Goal: Task Accomplishment & Management: Manage account settings

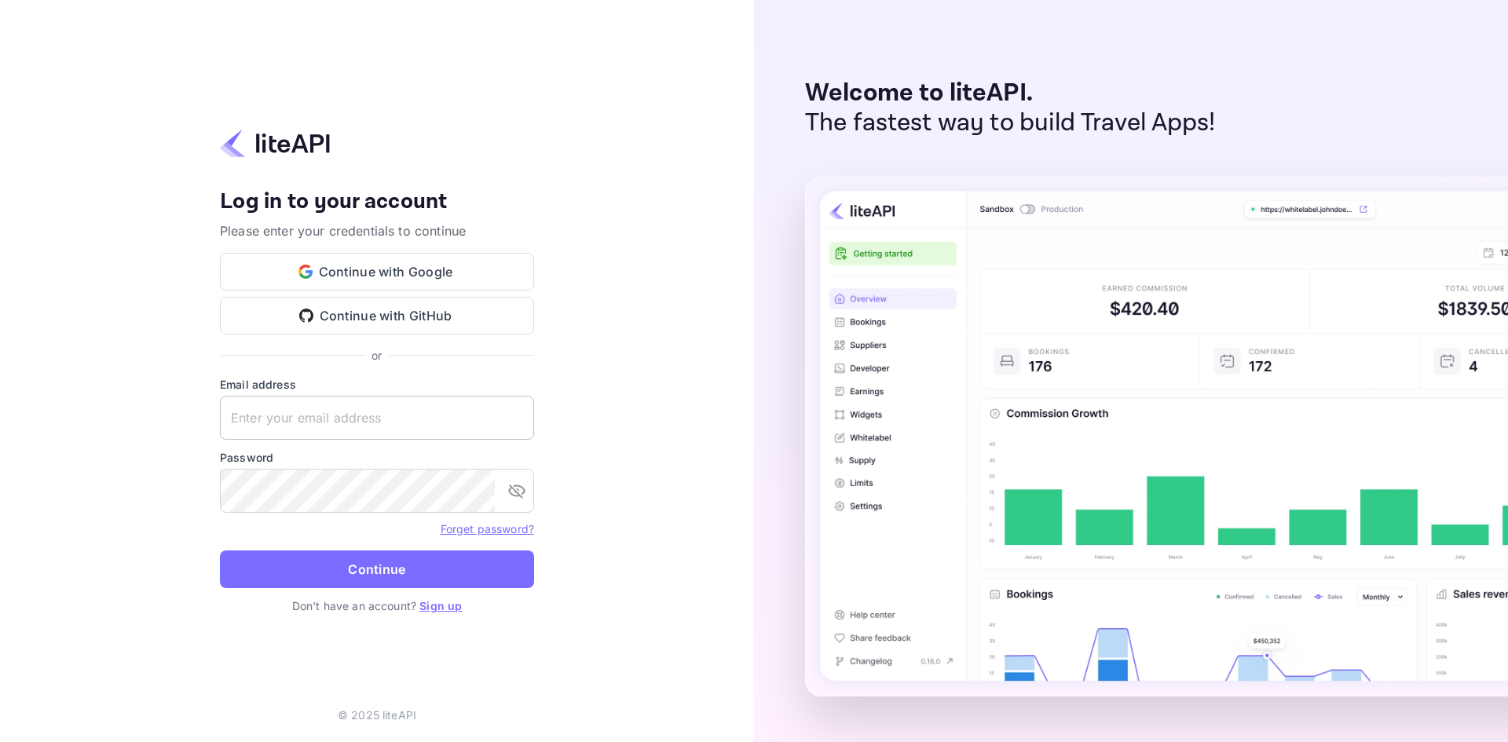
click at [306, 408] on input "text" at bounding box center [377, 418] width 314 height 44
click at [335, 422] on input "text" at bounding box center [377, 418] width 314 height 44
click at [335, 408] on input "text" at bounding box center [377, 418] width 314 height 44
paste input "services@withjoy.com"
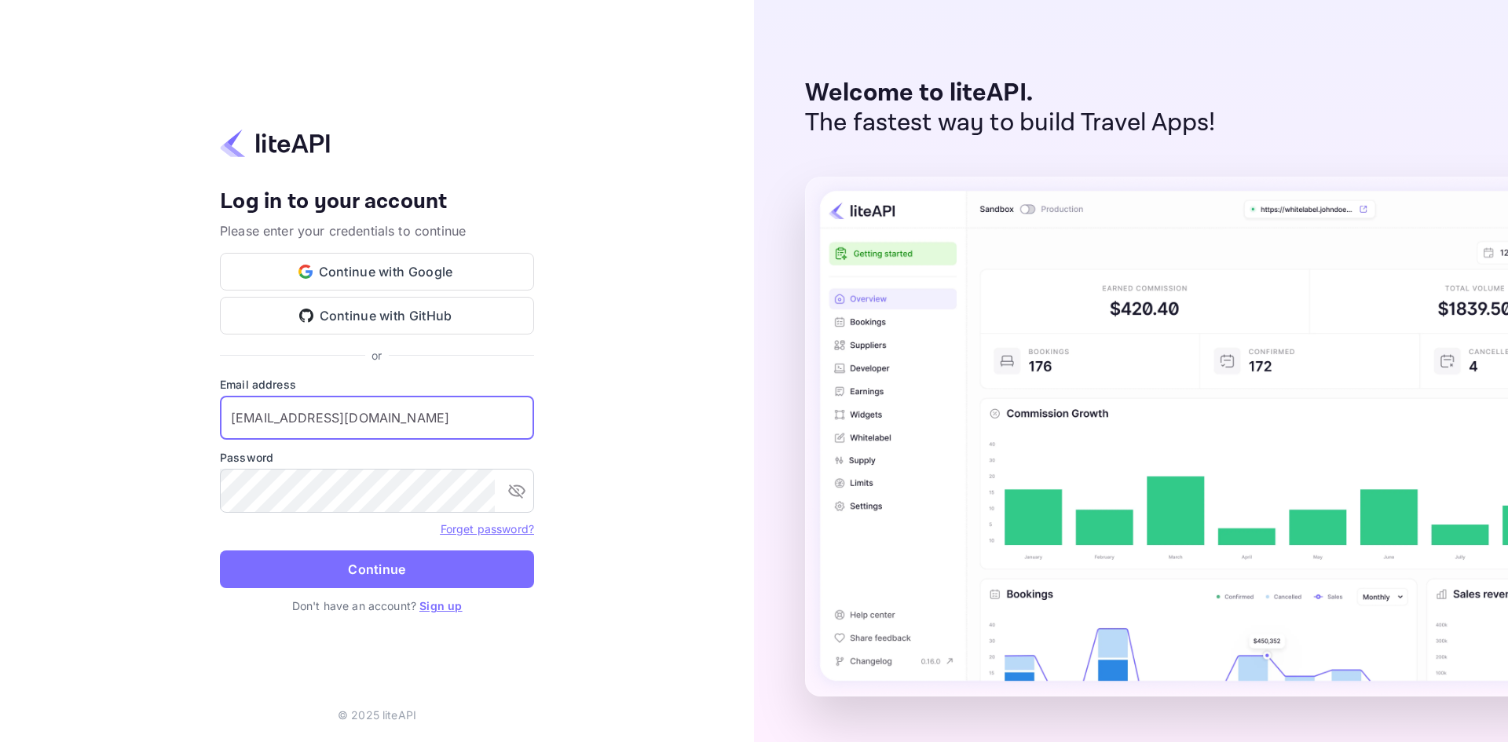
type input "services@withjoy.com"
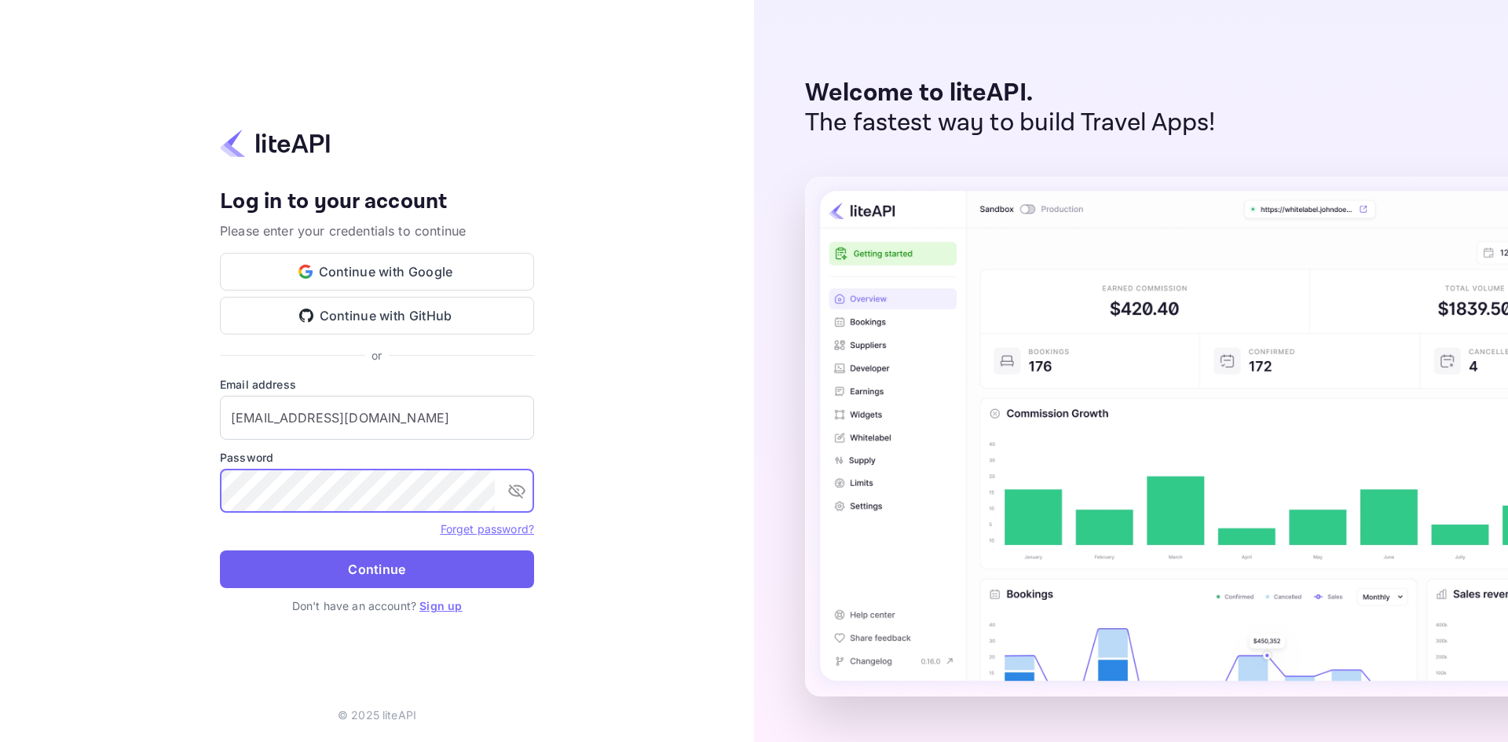
click at [349, 573] on button "Continue" at bounding box center [377, 570] width 314 height 38
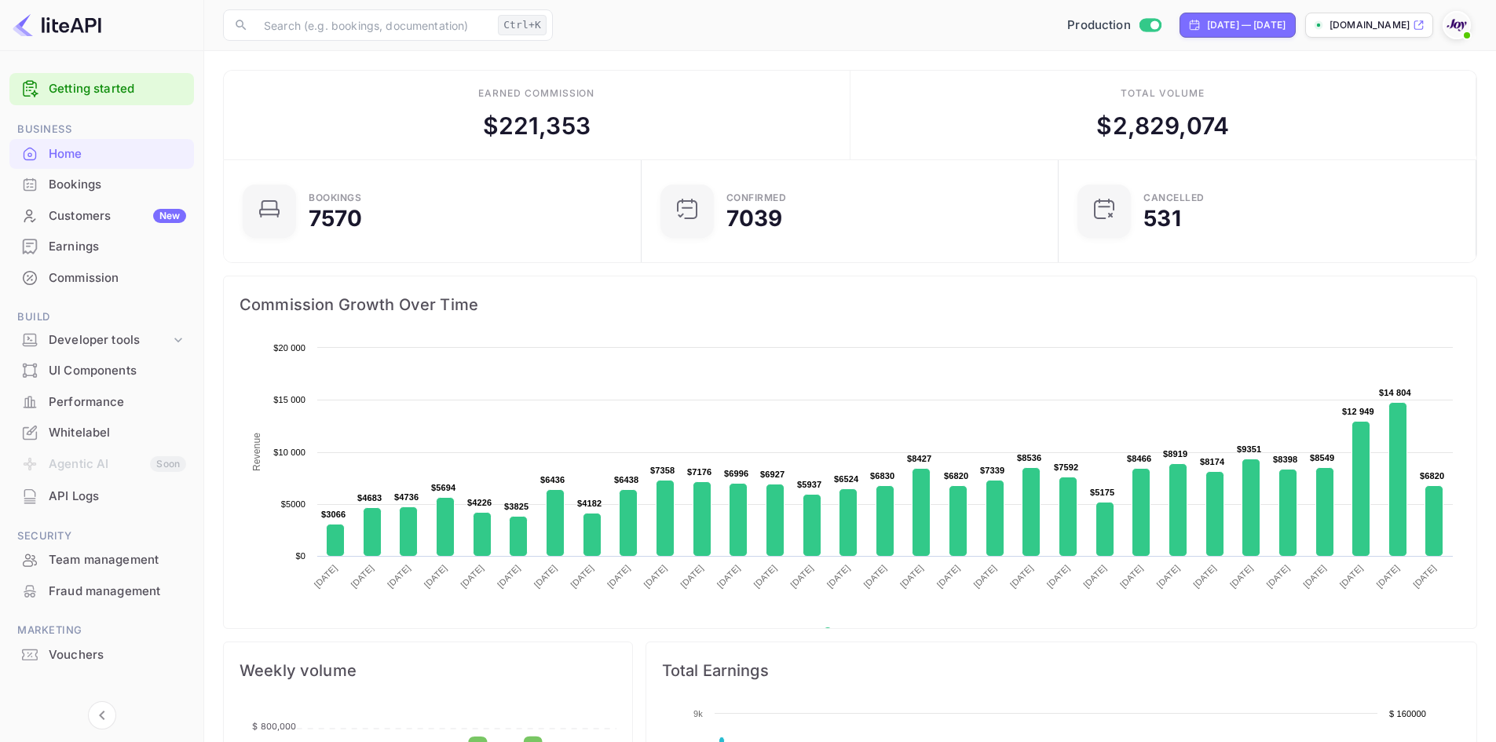
click at [101, 194] on div "Bookings" at bounding box center [101, 185] width 185 height 31
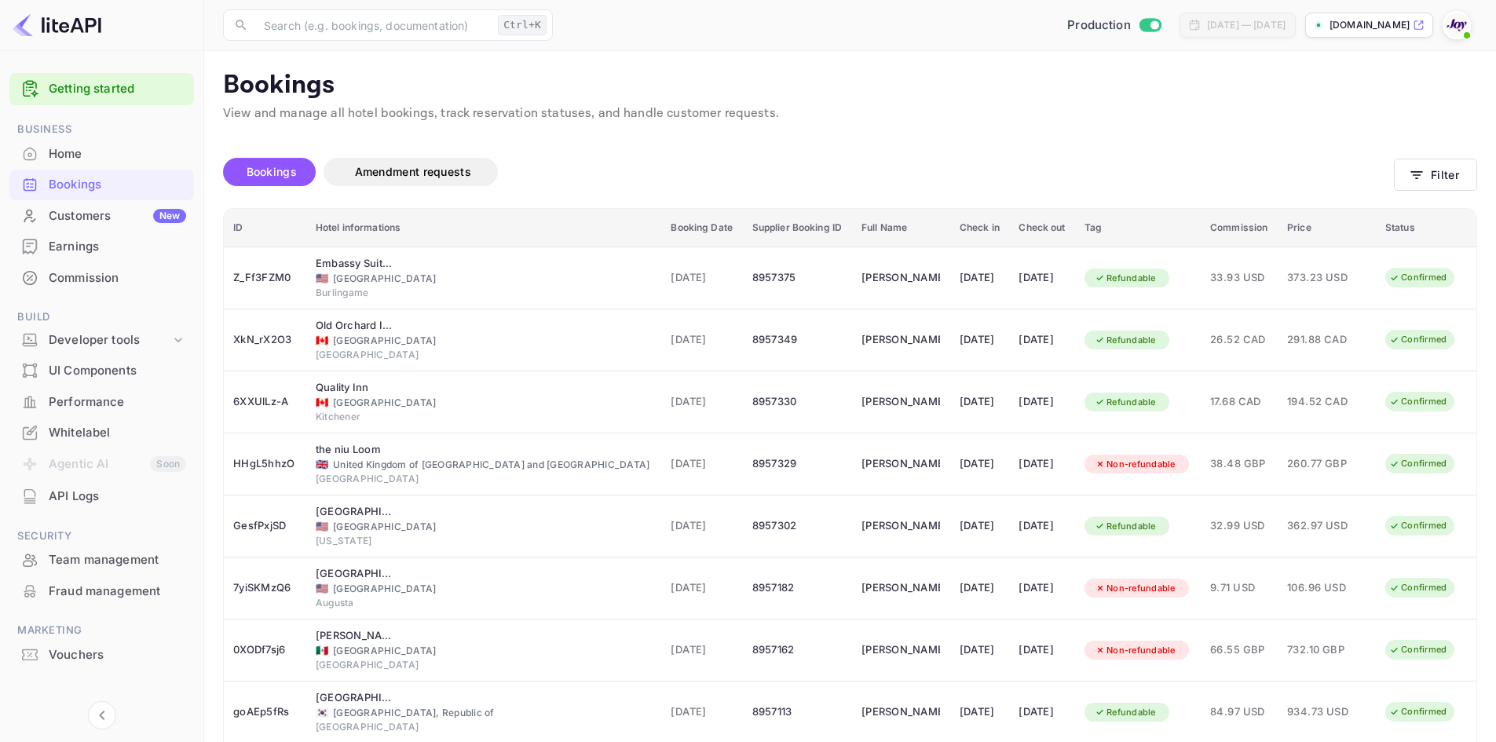
click at [1256, 103] on div "Bookings View and manage all hotel bookings, track reservation statuses, and ha…" at bounding box center [850, 100] width 1254 height 60
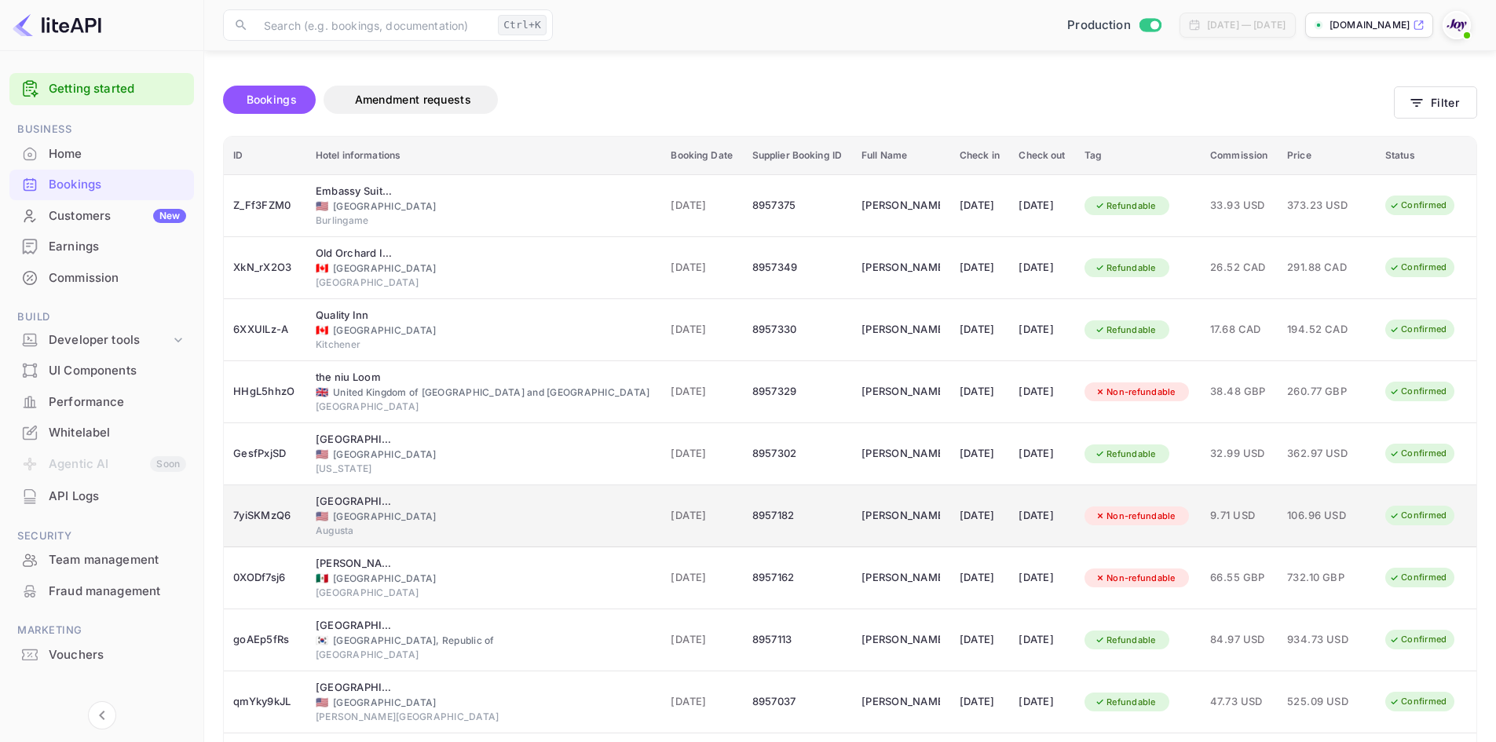
scroll to position [192, 0]
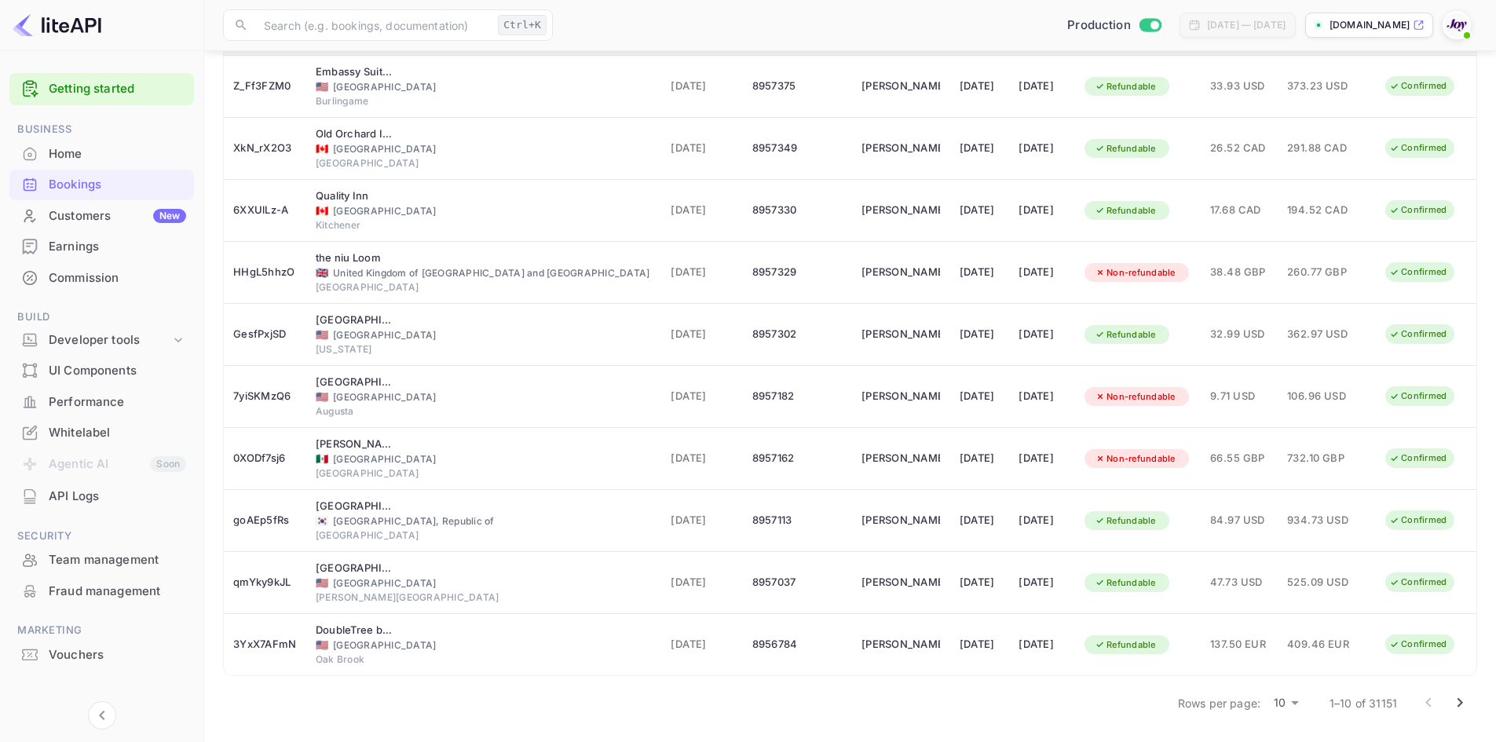
drag, startPoint x: 1023, startPoint y: 721, endPoint x: 1104, endPoint y: 735, distance: 82.9
click at [1023, 721] on div "Rows per page: 10 10 1–10 of 31151" at bounding box center [850, 702] width 1254 height 41
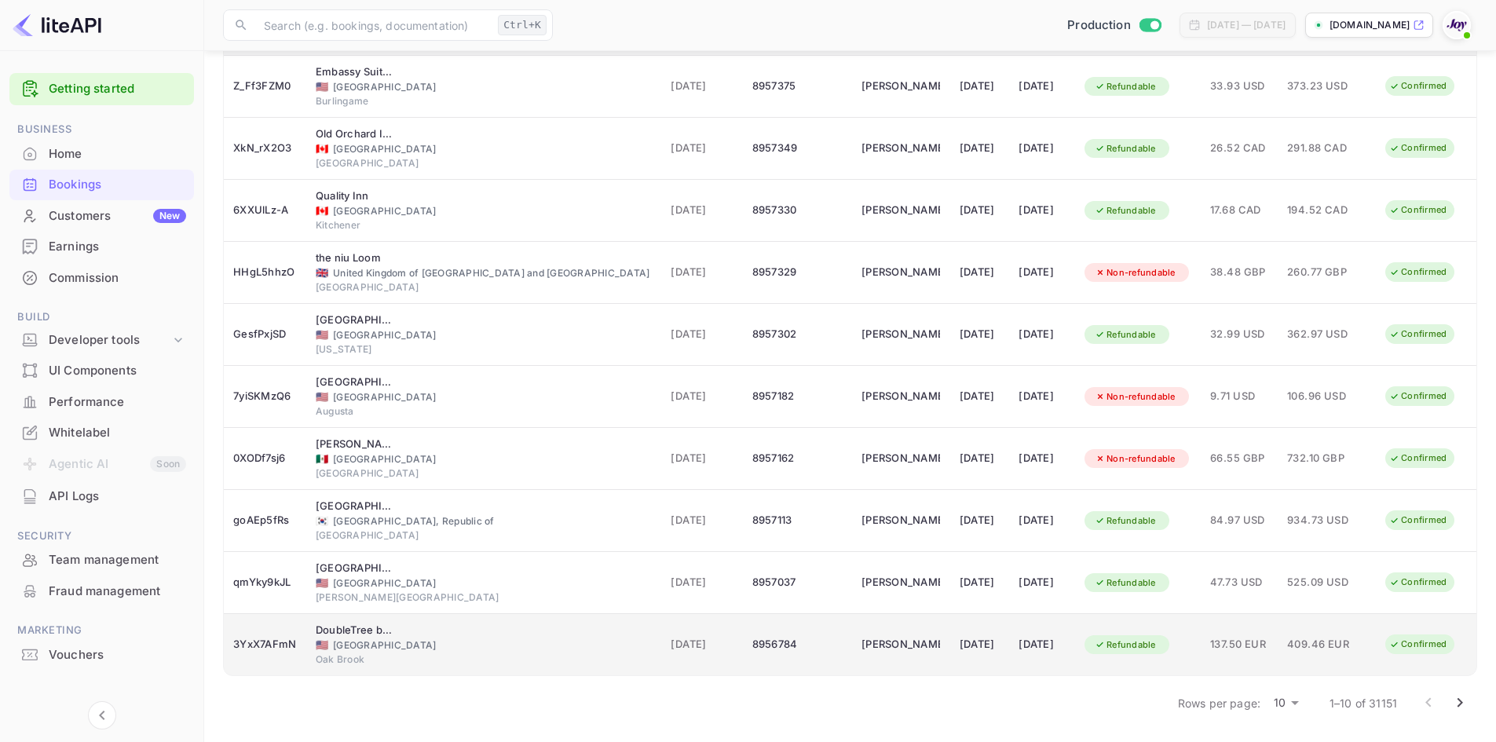
click at [272, 647] on div "3YxX7AFmN" at bounding box center [265, 644] width 64 height 25
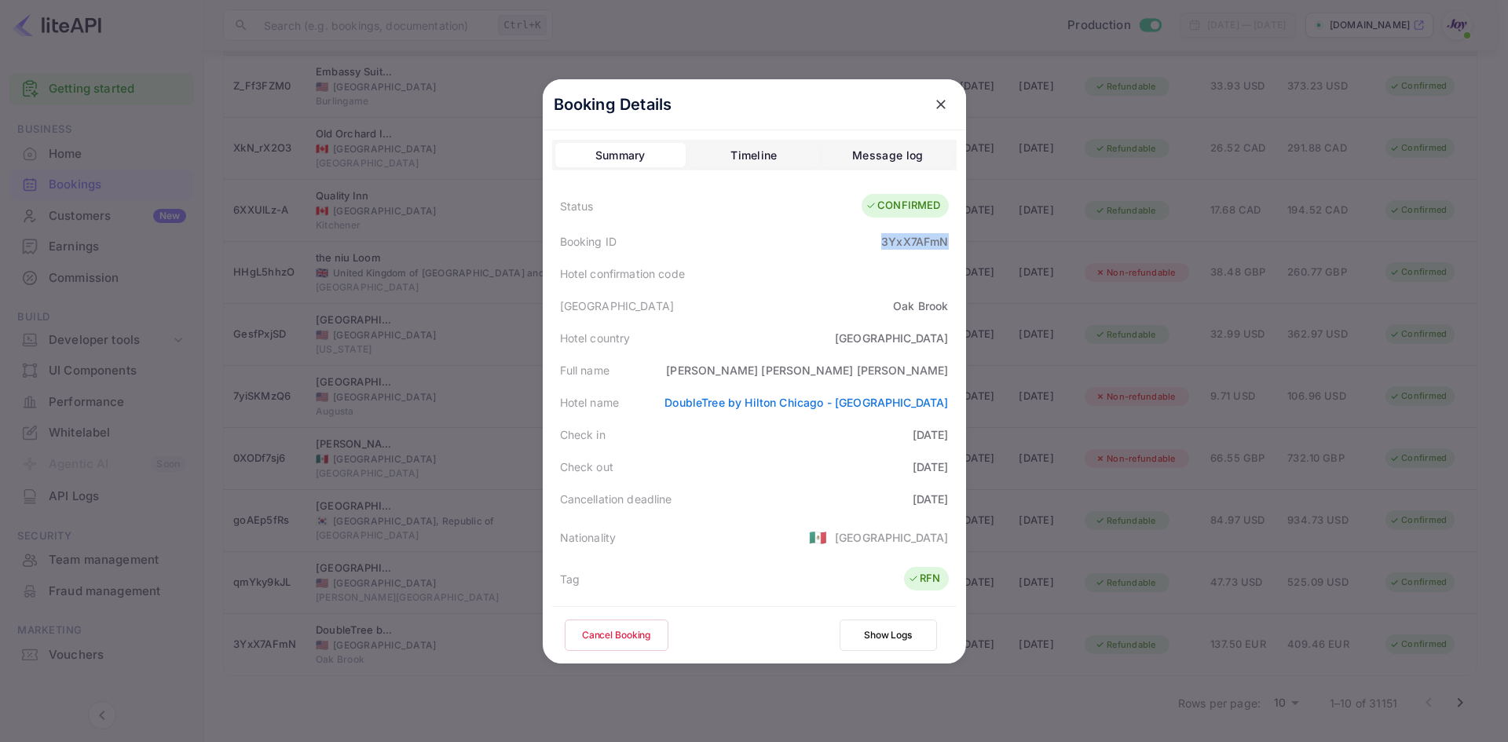
drag, startPoint x: 872, startPoint y: 243, endPoint x: 943, endPoint y: 243, distance: 71.5
click at [943, 243] on div "Booking ID 3YxX7AFmN" at bounding box center [754, 241] width 404 height 32
click at [933, 111] on icon "close" at bounding box center [941, 105] width 16 height 16
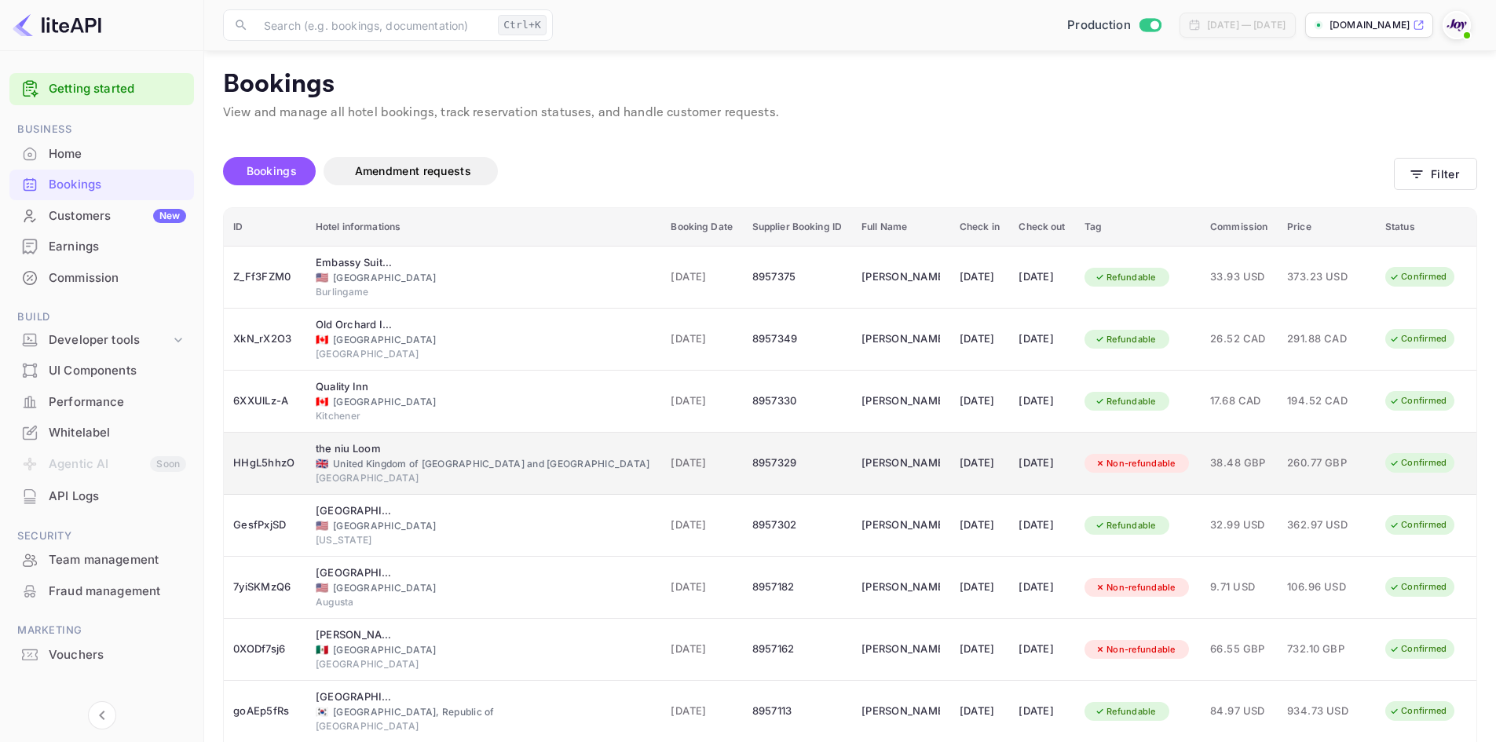
scroll to position [0, 0]
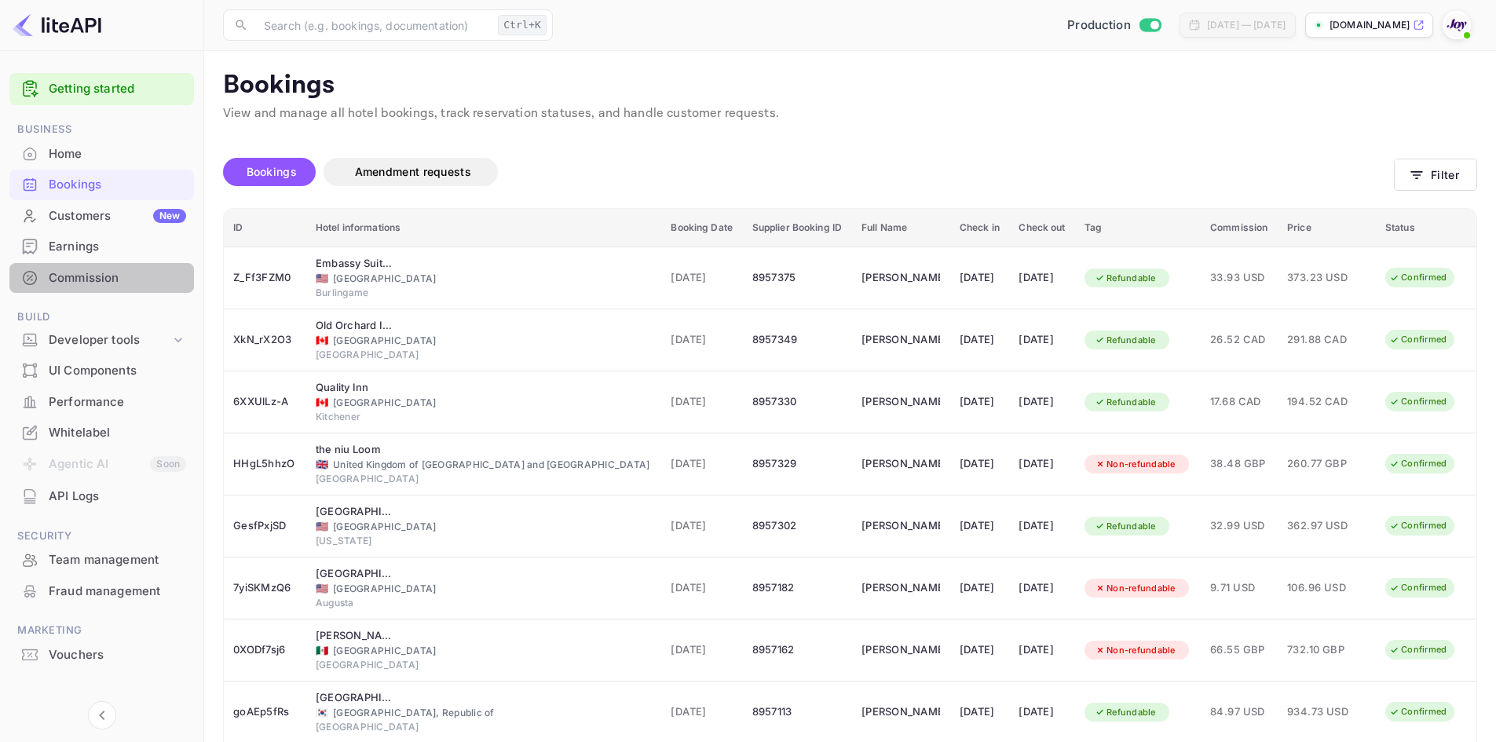
click at [88, 278] on div "Commission" at bounding box center [117, 278] width 137 height 18
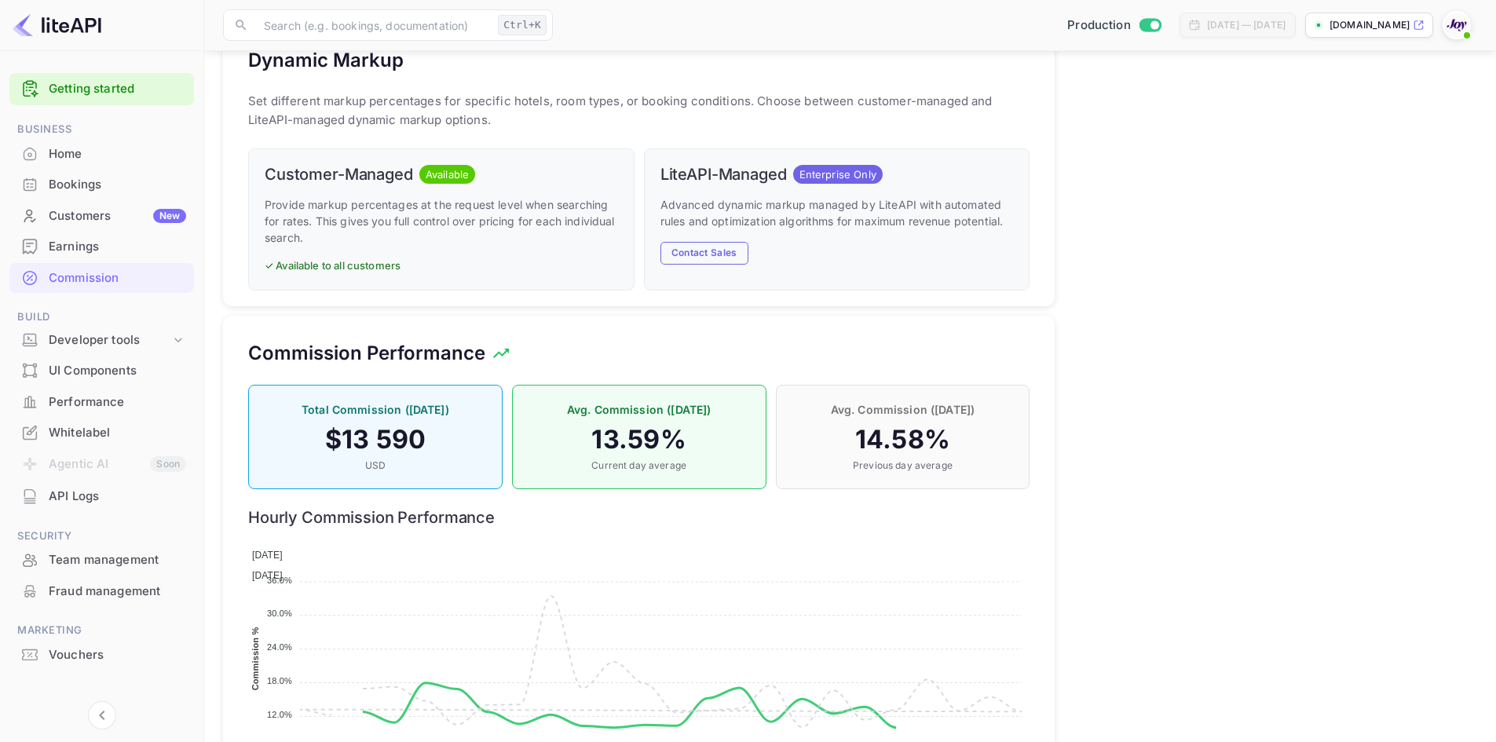
scroll to position [1037, 0]
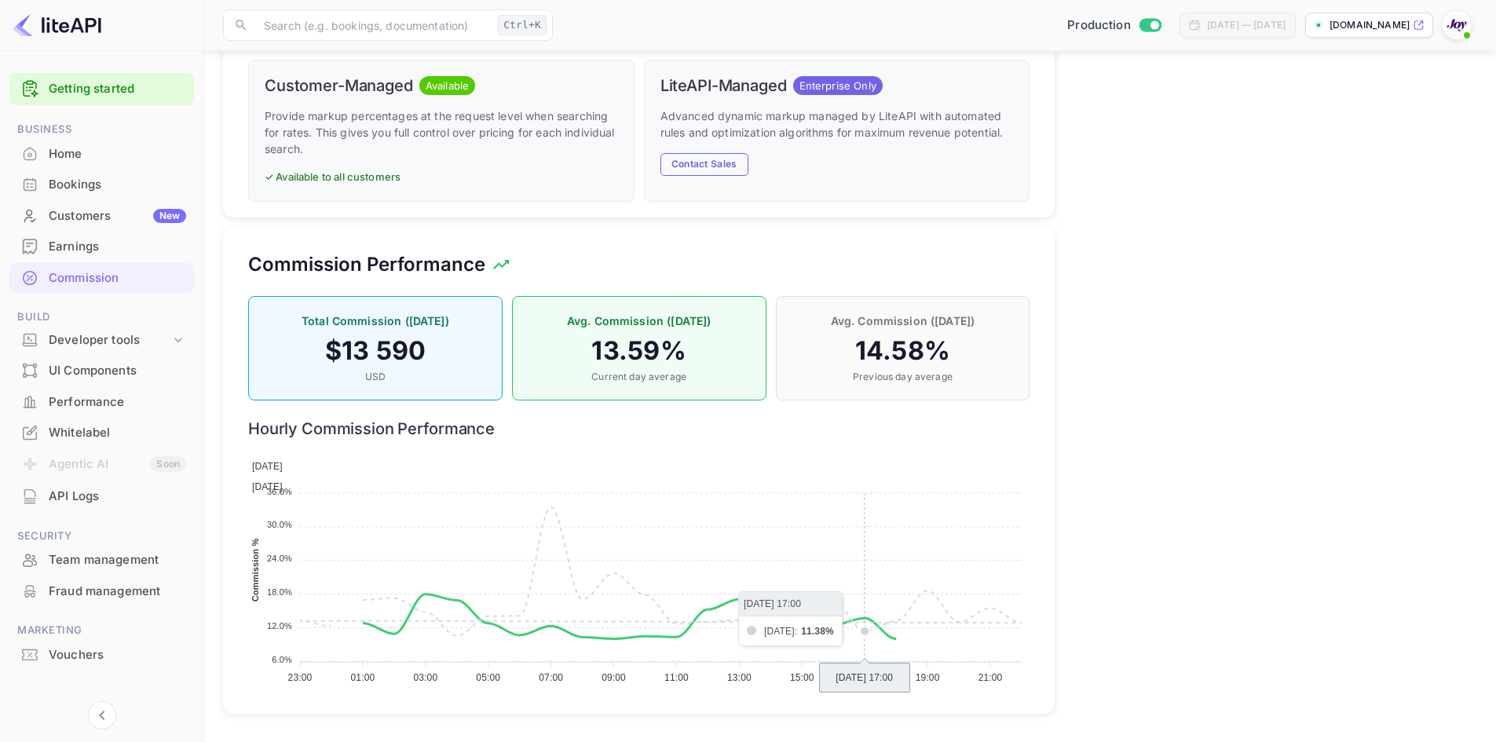
drag, startPoint x: 779, startPoint y: 573, endPoint x: 882, endPoint y: 580, distance: 103.1
click at [882, 580] on foreignobject "[DATE] [DATE]" at bounding box center [638, 569] width 781 height 236
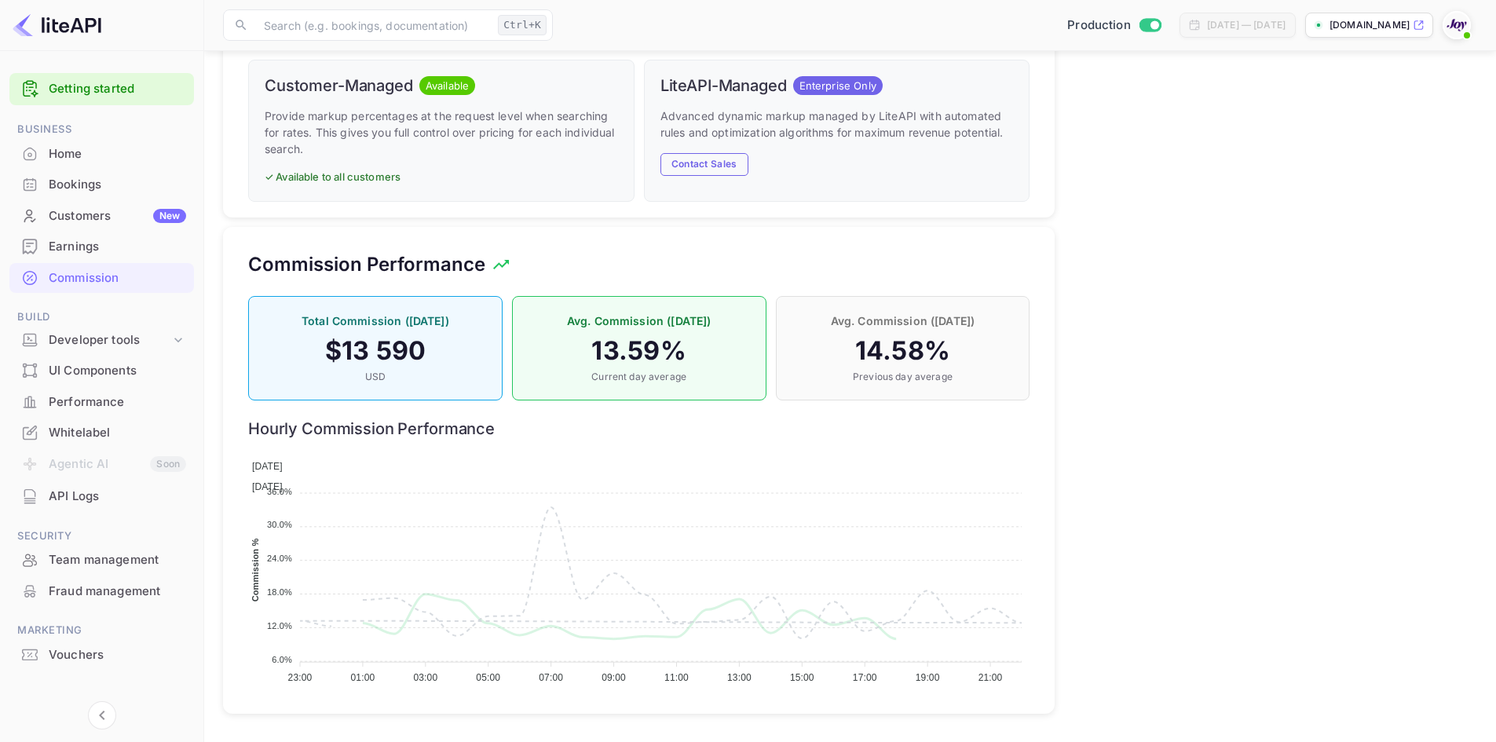
click at [252, 477] on span at bounding box center [252, 485] width 0 height 16
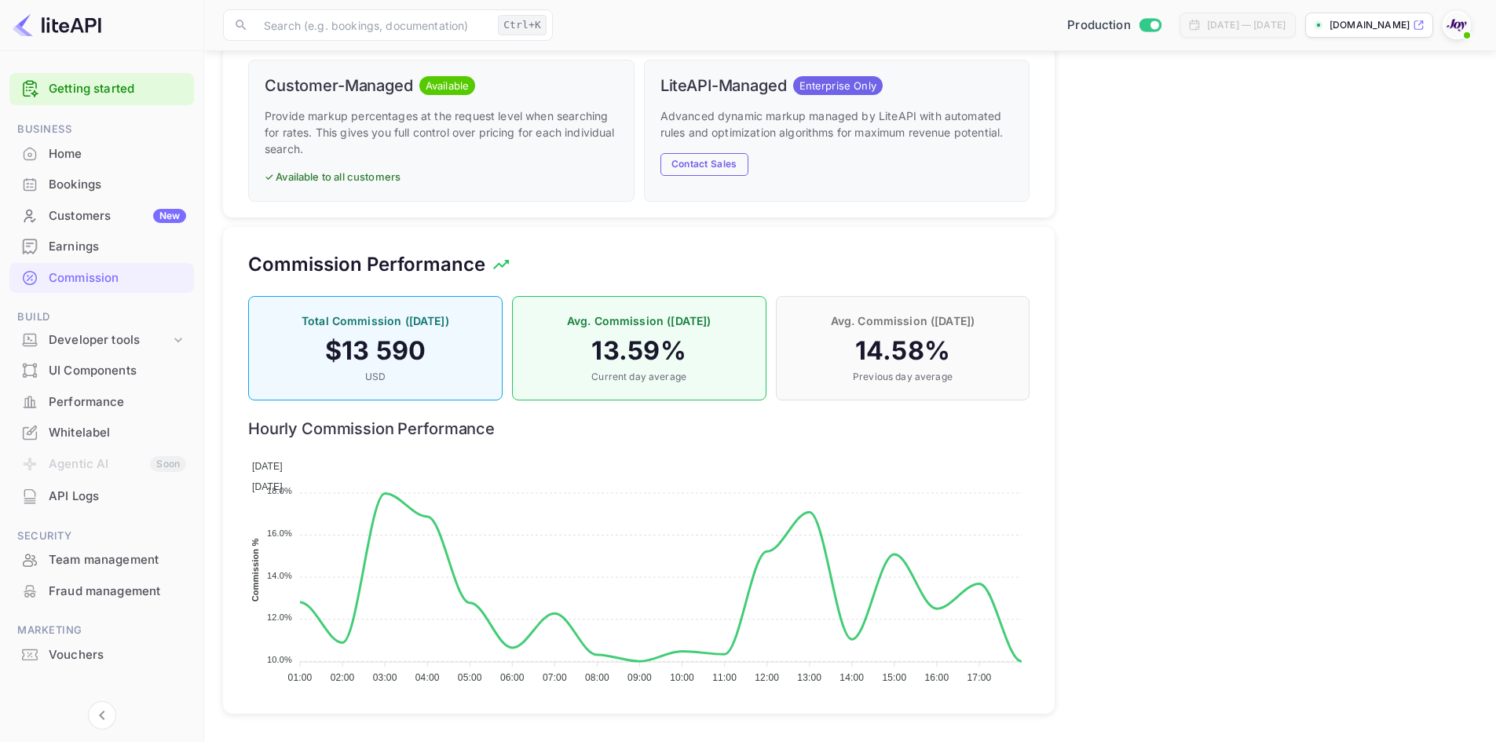
click at [973, 476] on div "[DATE]" at bounding box center [639, 485] width 774 height 19
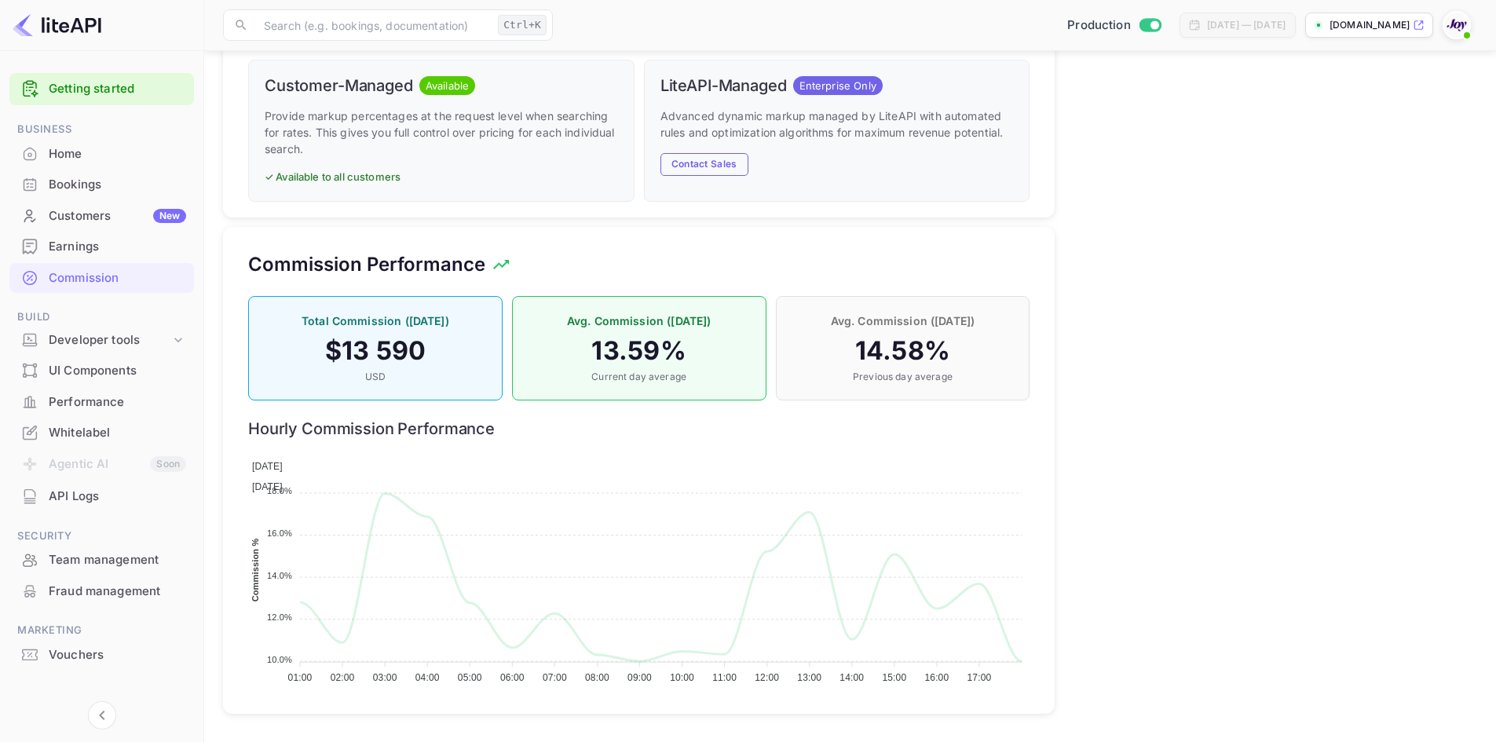
click at [283, 481] on span "[DATE]" at bounding box center [267, 486] width 31 height 11
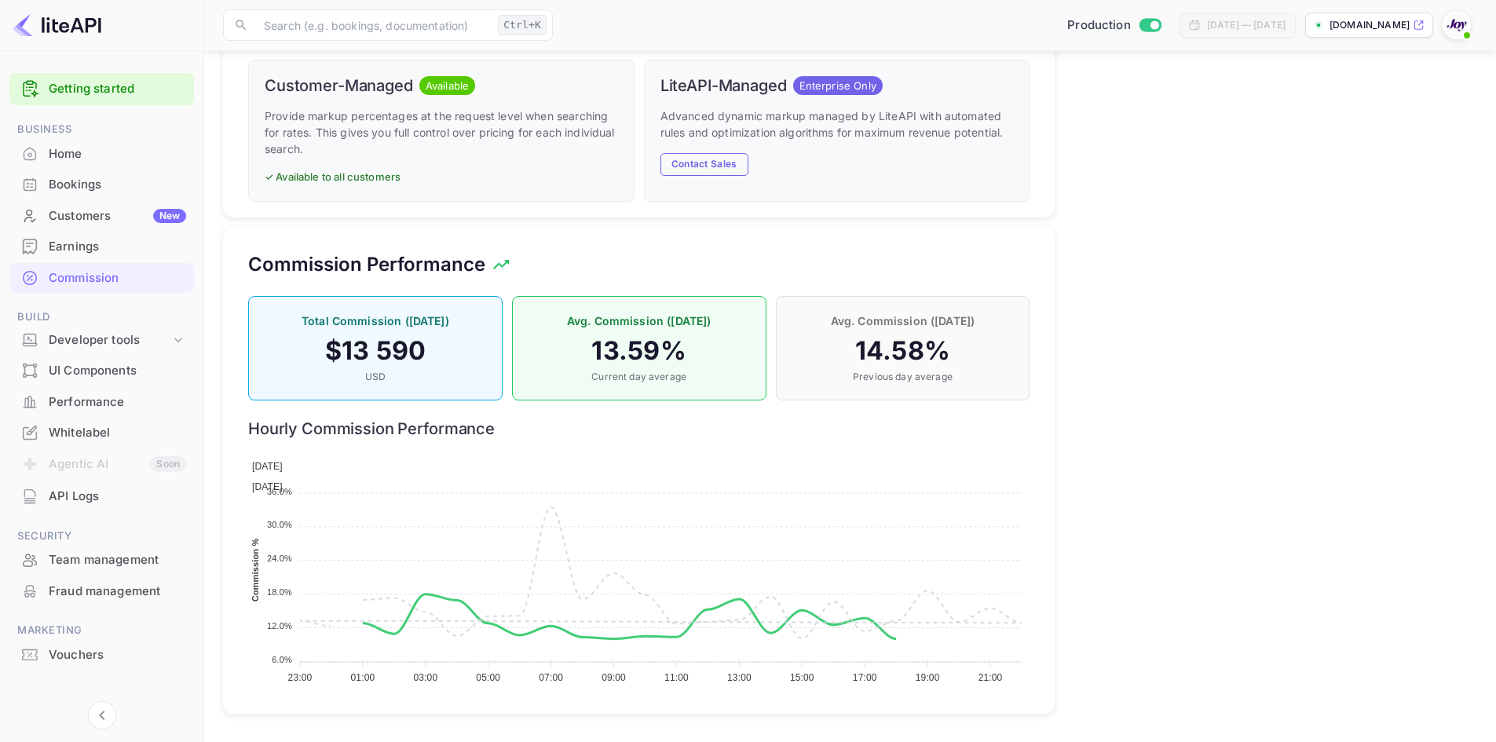
click at [66, 158] on div "Home" at bounding box center [117, 154] width 137 height 18
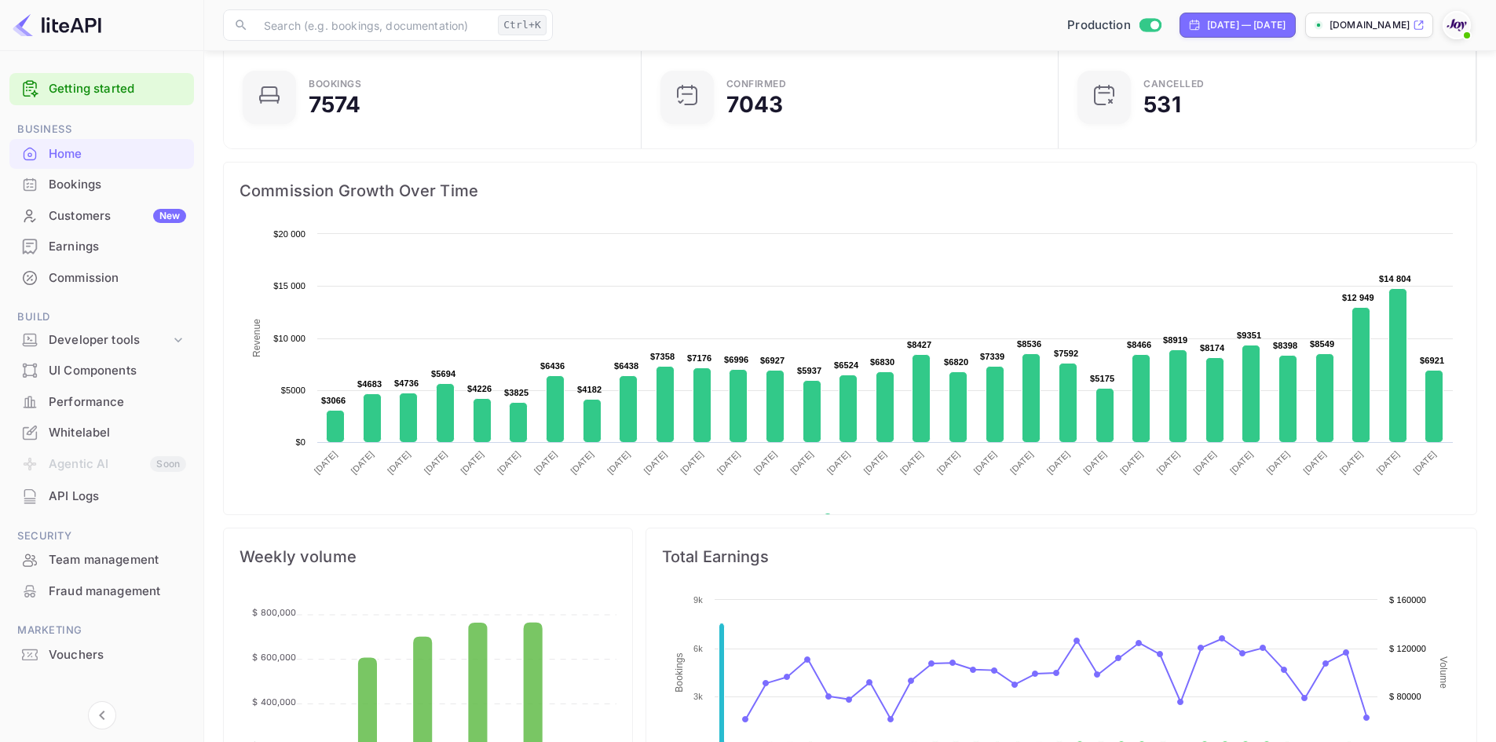
scroll to position [79, 0]
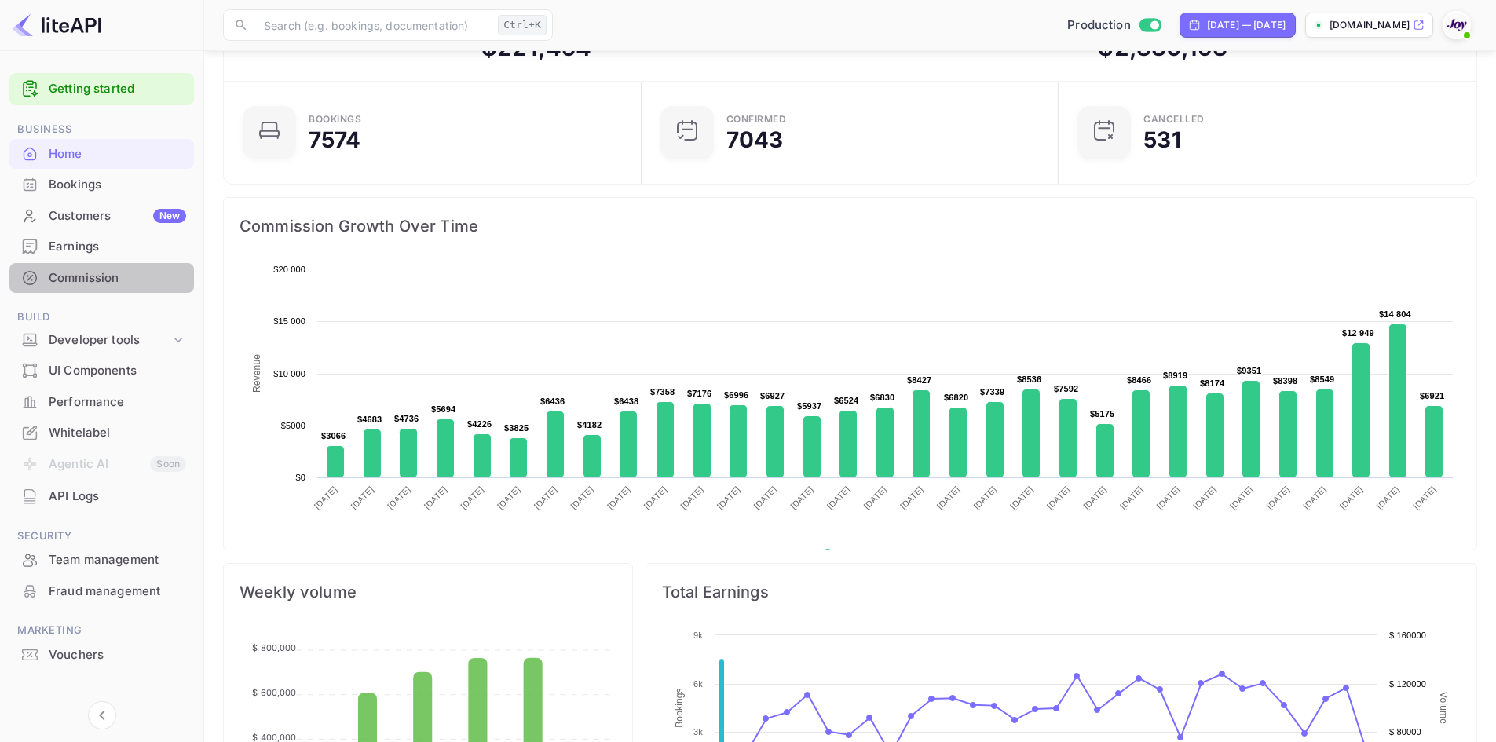
click at [98, 278] on div "Commission" at bounding box center [117, 278] width 137 height 18
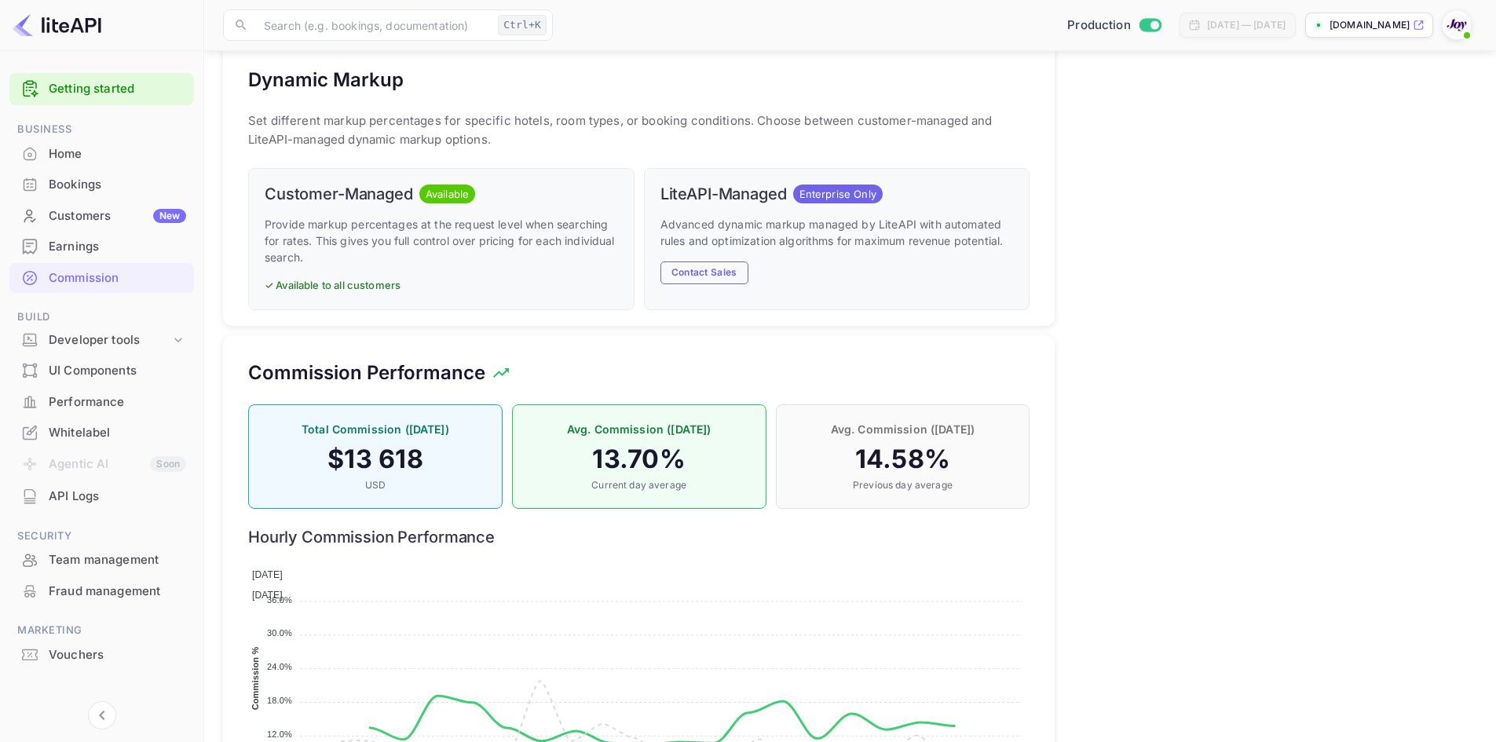
scroll to position [955, 0]
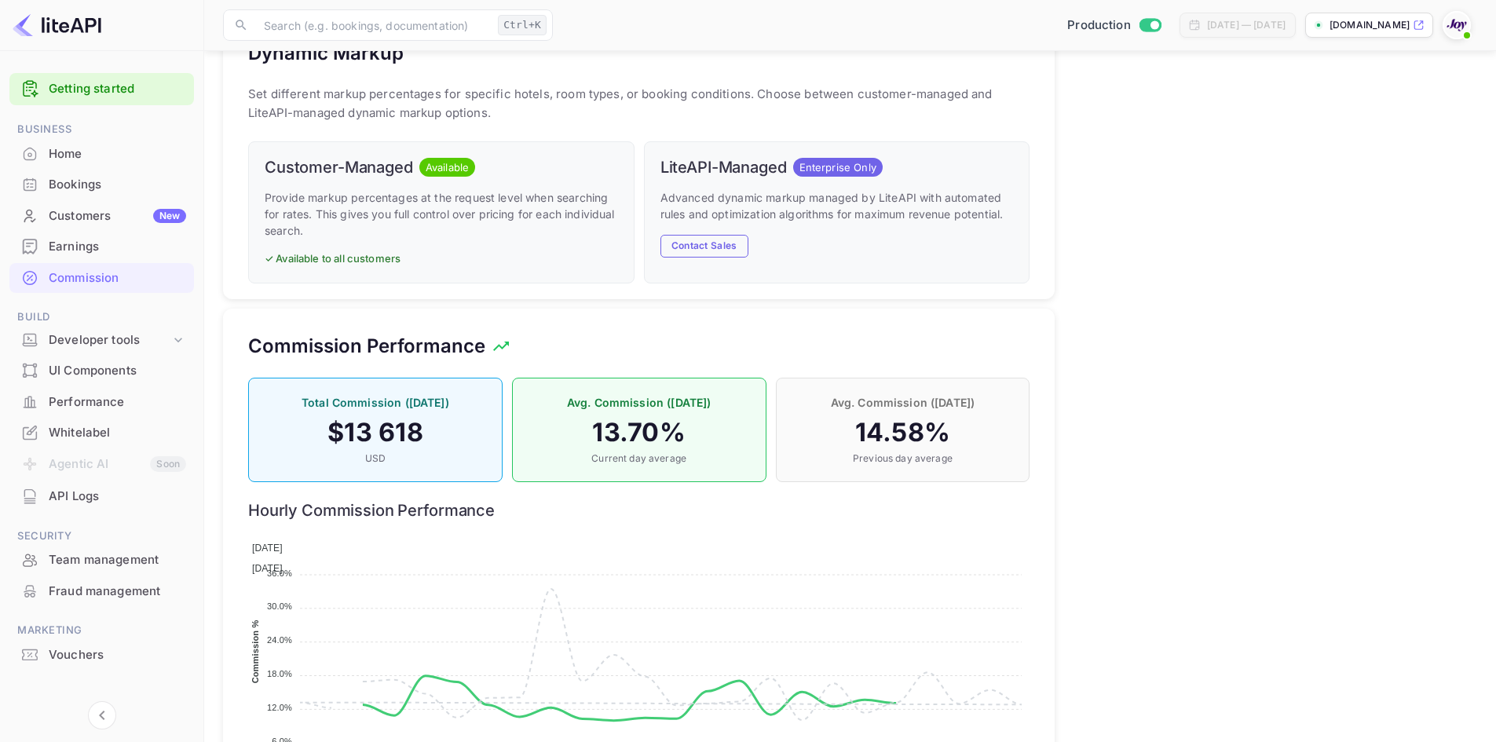
click at [57, 152] on div "Home" at bounding box center [117, 154] width 137 height 18
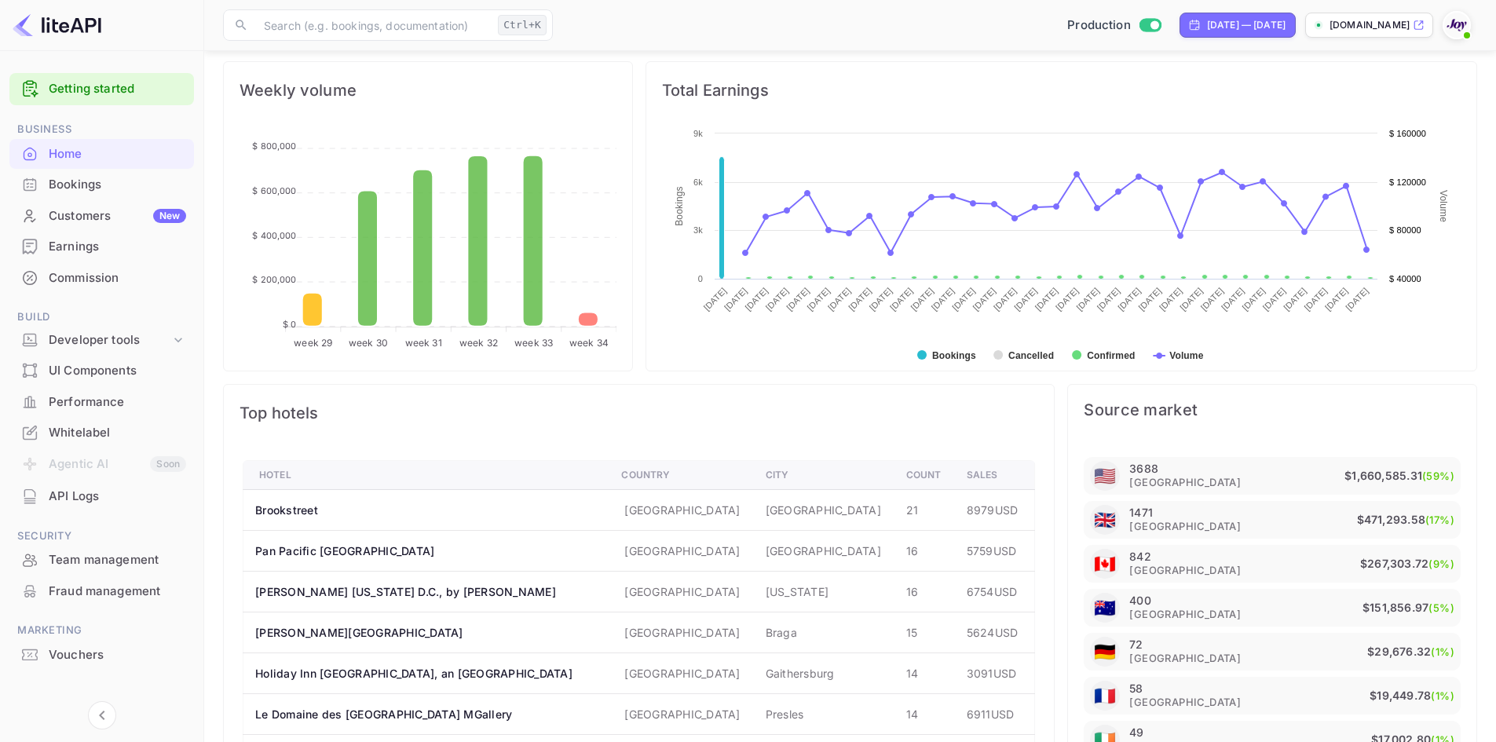
scroll to position [841, 0]
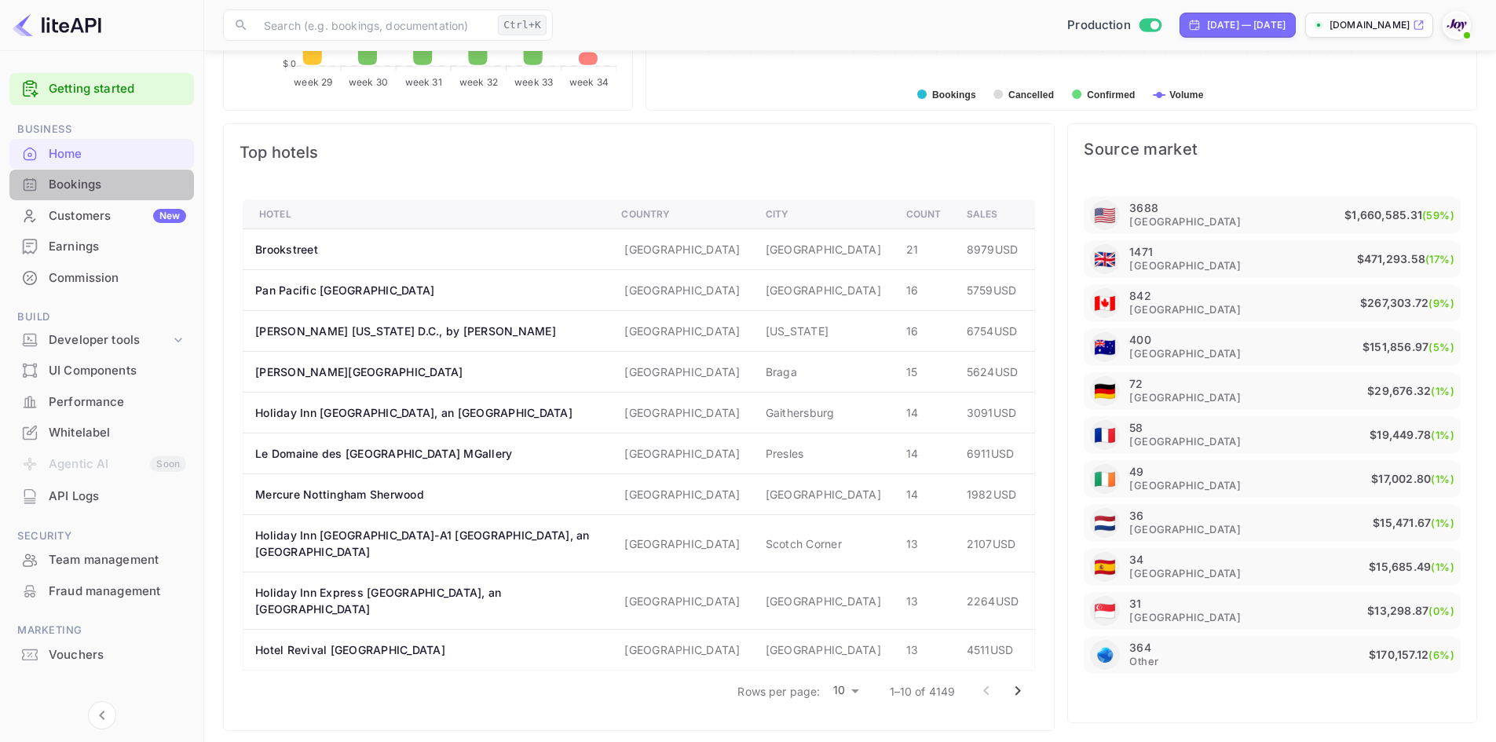
click at [105, 185] on div "Bookings" at bounding box center [117, 185] width 137 height 18
